Goal: Communication & Community: Ask a question

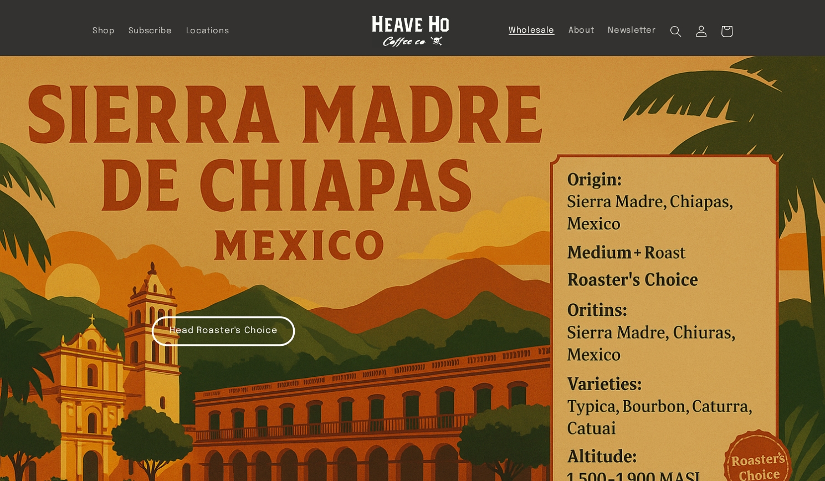
click at [536, 32] on span "Wholesale" at bounding box center [532, 30] width 46 height 11
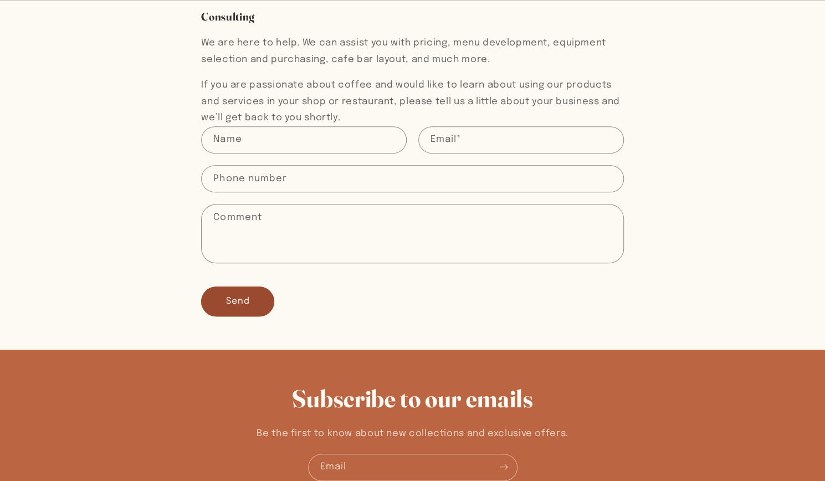
scroll to position [332, 0]
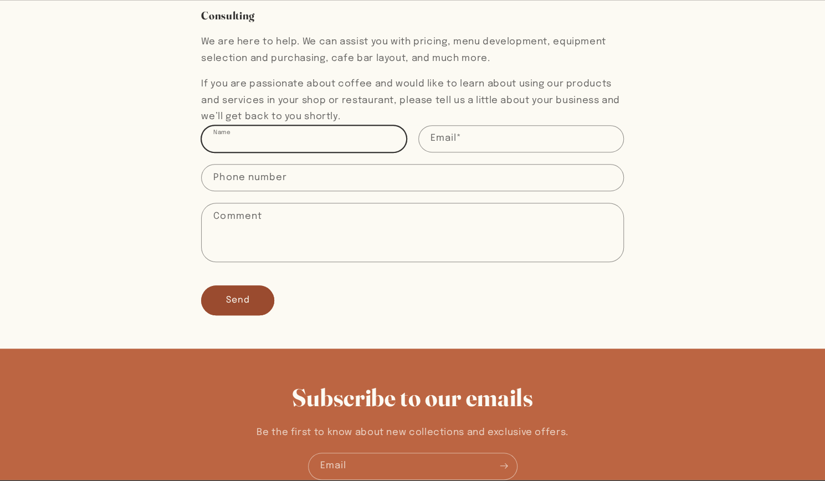
click at [316, 130] on input "Name" at bounding box center [304, 139] width 204 height 26
click at [252, 140] on input "Name" at bounding box center [304, 139] width 204 height 26
type input "JOY KIM"
type input "joy@rumantaio.store"
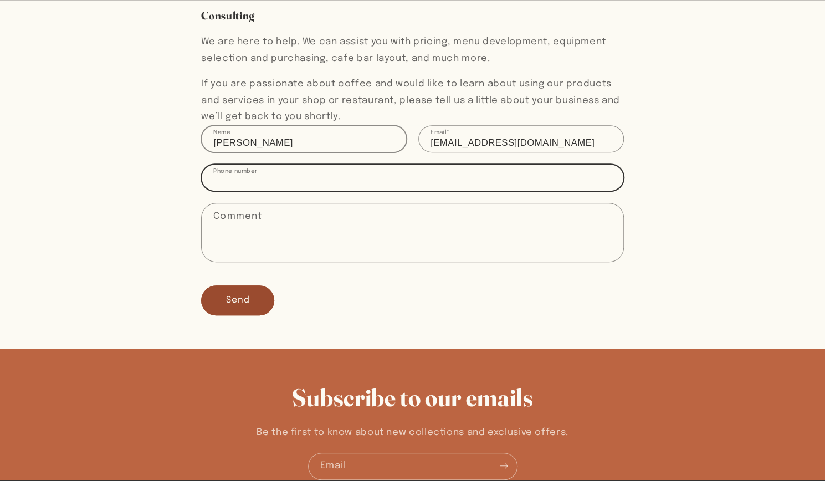
type input "13153332354"
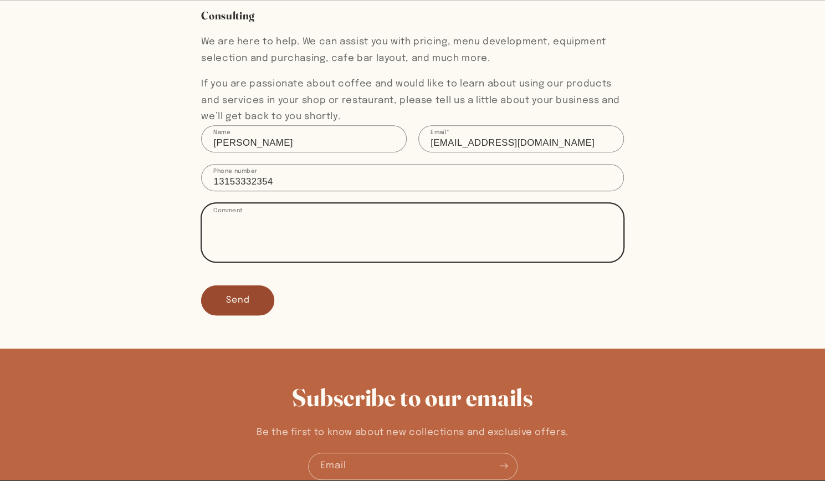
click at [252, 218] on textarea "Comment" at bounding box center [412, 232] width 421 height 58
paste textarea "Good afternoon, My name is Joy Kim, representing Rumantaio LLC. We operate an i…"
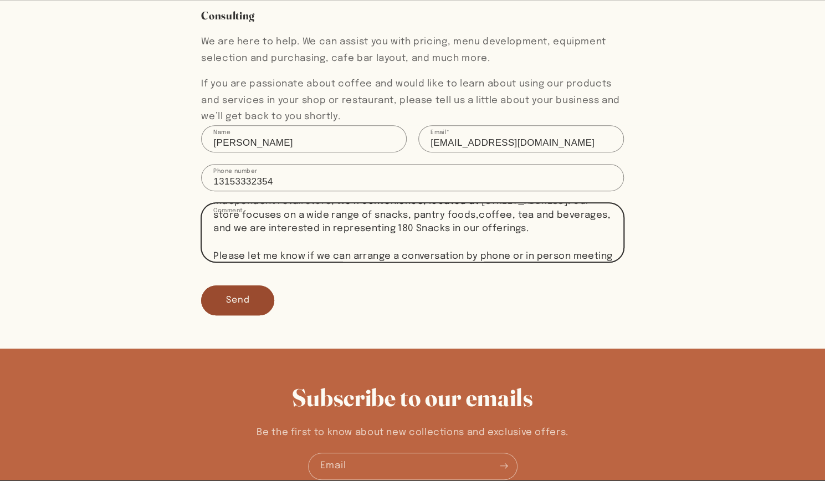
scroll to position [48, 0]
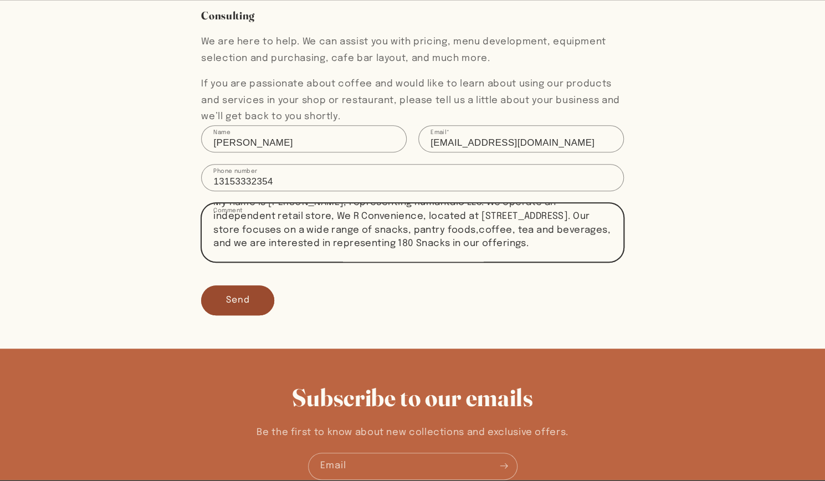
drag, startPoint x: 504, startPoint y: 244, endPoint x: 454, endPoint y: 243, distance: 50.4
click at [454, 243] on textarea "Good afternoon, My name is Joy Kim, representing Rumantaio LLC. We operate an i…" at bounding box center [412, 232] width 421 height 58
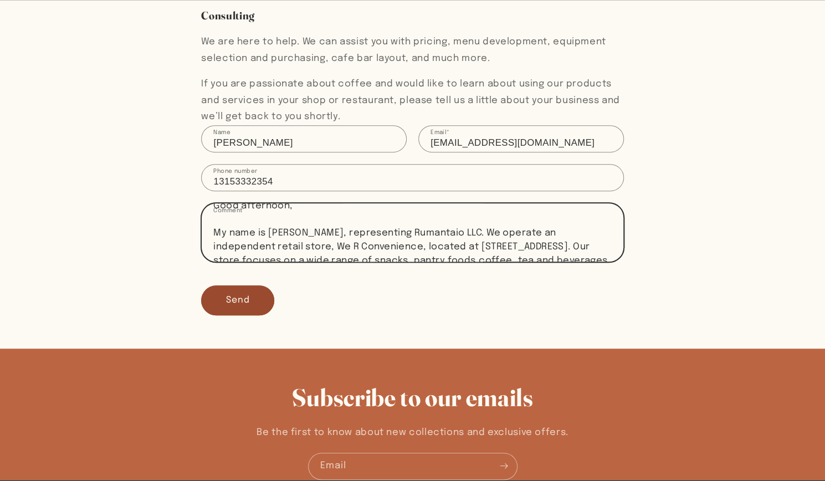
scroll to position [0, 0]
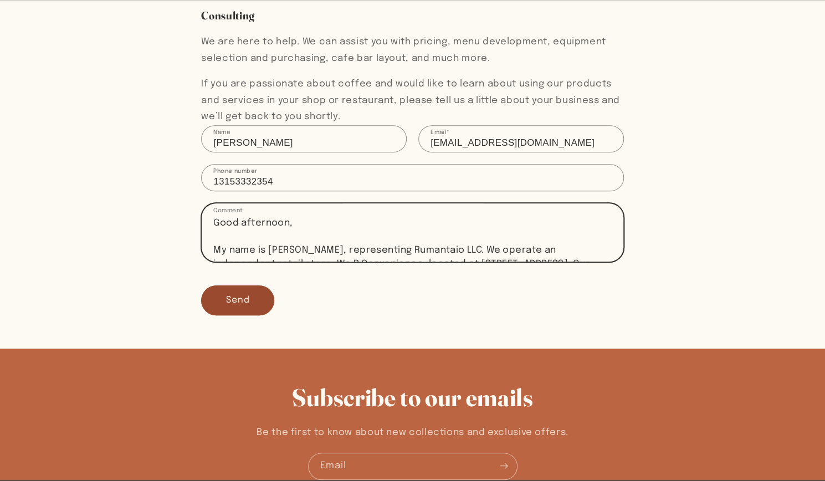
click at [228, 235] on textarea "Good afternoon, My name is Joy Kim, representing Rumantaio LLC. We operate an i…" at bounding box center [412, 232] width 421 height 58
type textarea "Good afternoon, My name is Joy Kim, representing Rumantaio LLC. We operate an i…"
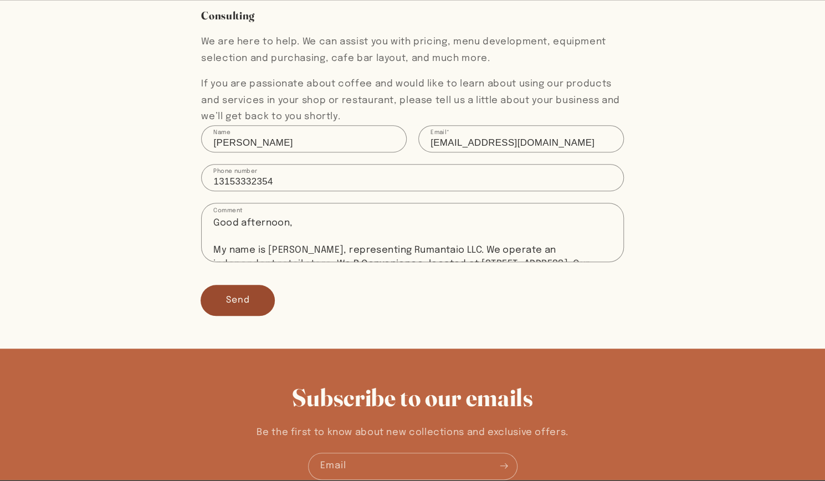
click at [236, 299] on button "Send" at bounding box center [237, 299] width 73 height 29
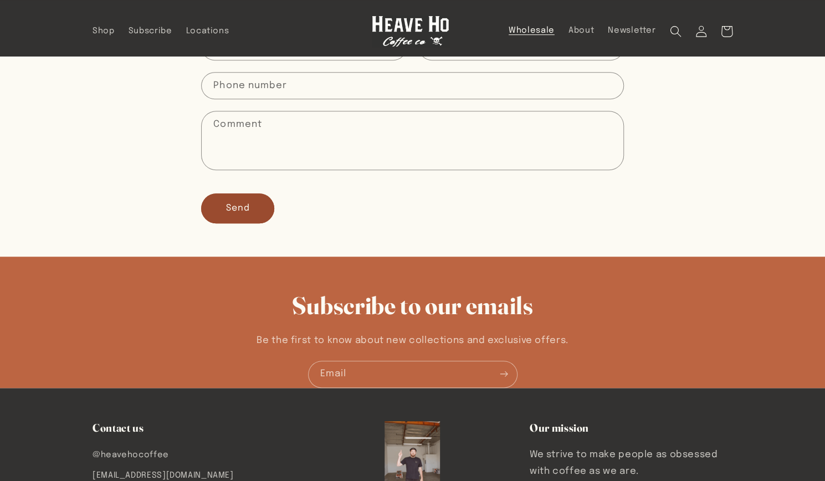
scroll to position [303, 0]
